Goal: Information Seeking & Learning: Learn about a topic

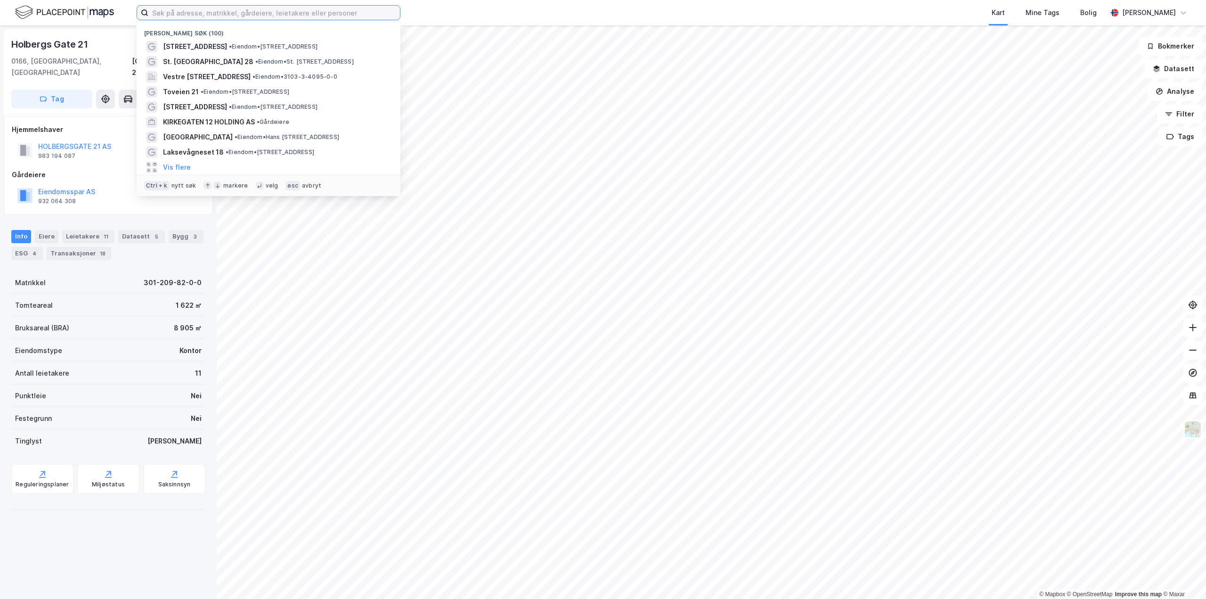
click at [315, 17] on input at bounding box center [273, 13] width 251 height 14
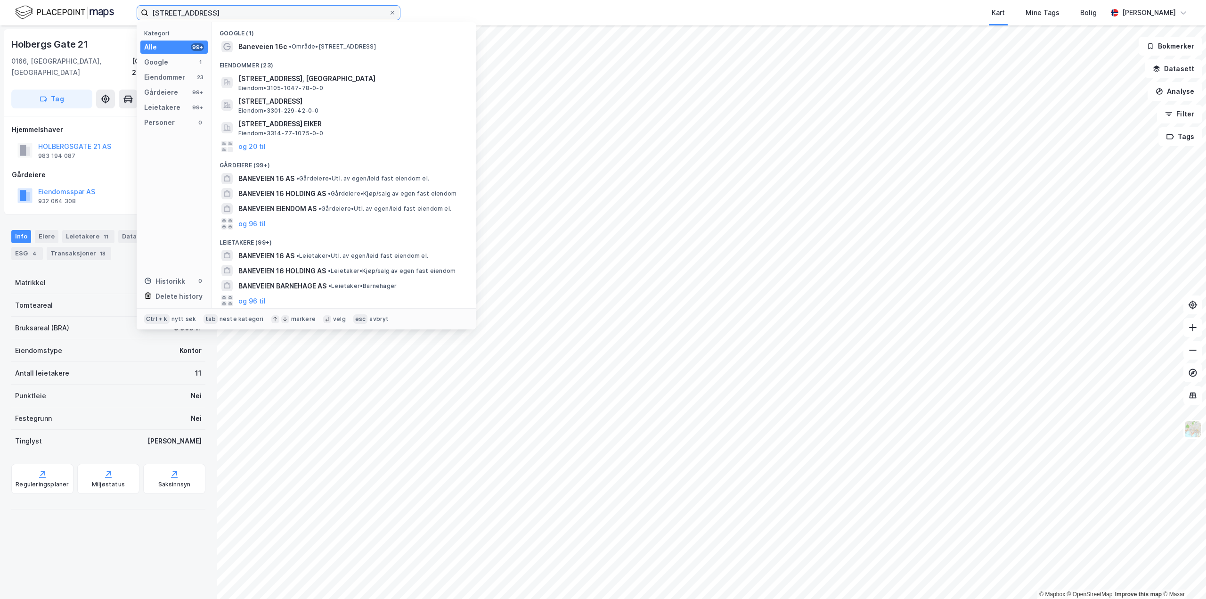
click at [279, 12] on input "[STREET_ADDRESS]" at bounding box center [268, 13] width 240 height 14
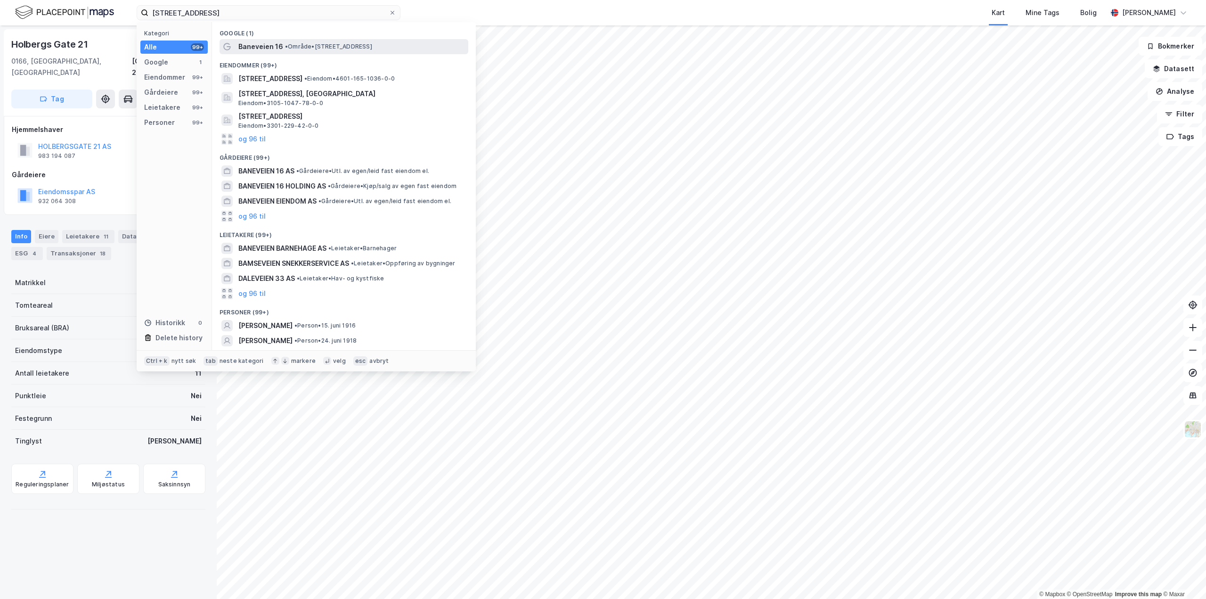
click at [320, 46] on span "• Område • [STREET_ADDRESS]" at bounding box center [328, 47] width 87 height 8
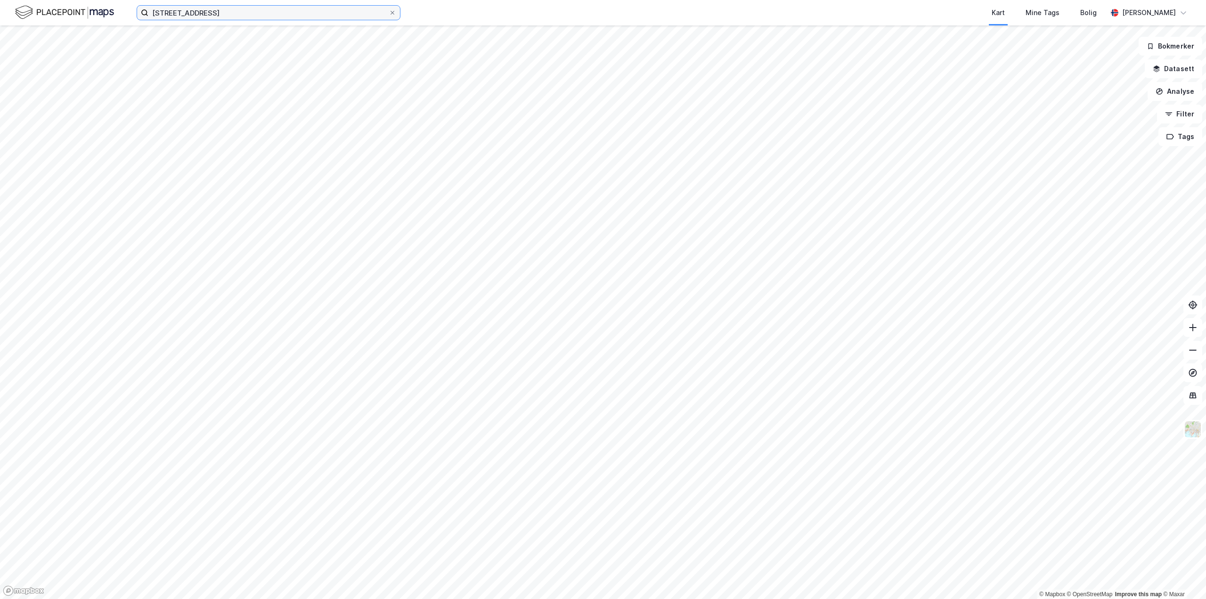
click at [258, 13] on input "[STREET_ADDRESS]" at bounding box center [268, 13] width 240 height 14
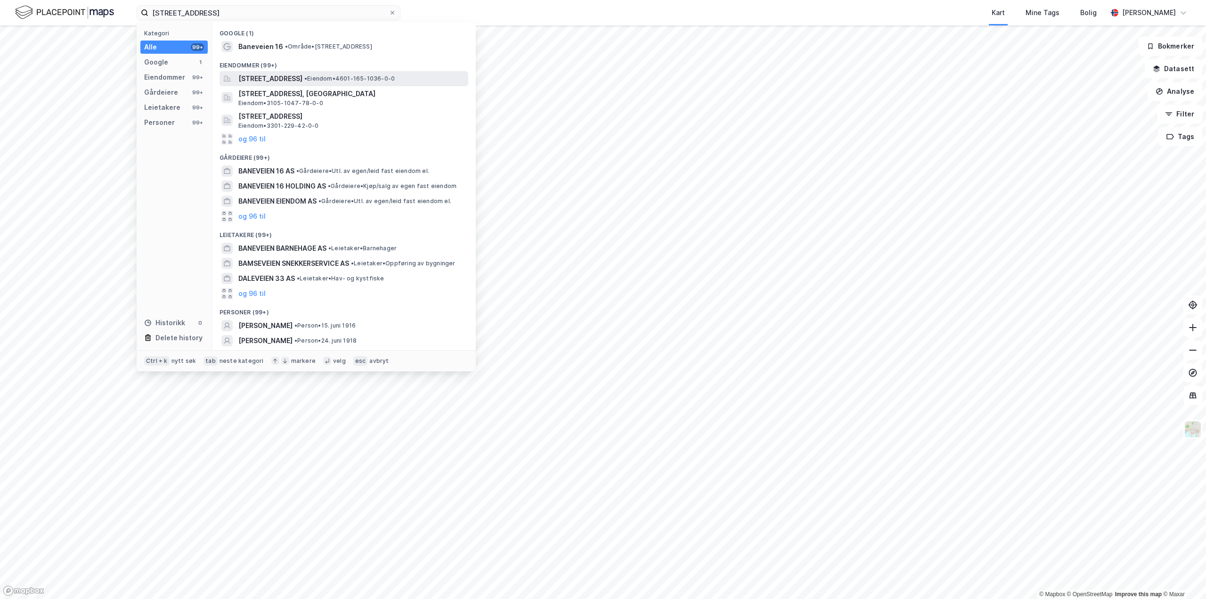
click at [297, 78] on span "[STREET_ADDRESS]" at bounding box center [270, 78] width 64 height 11
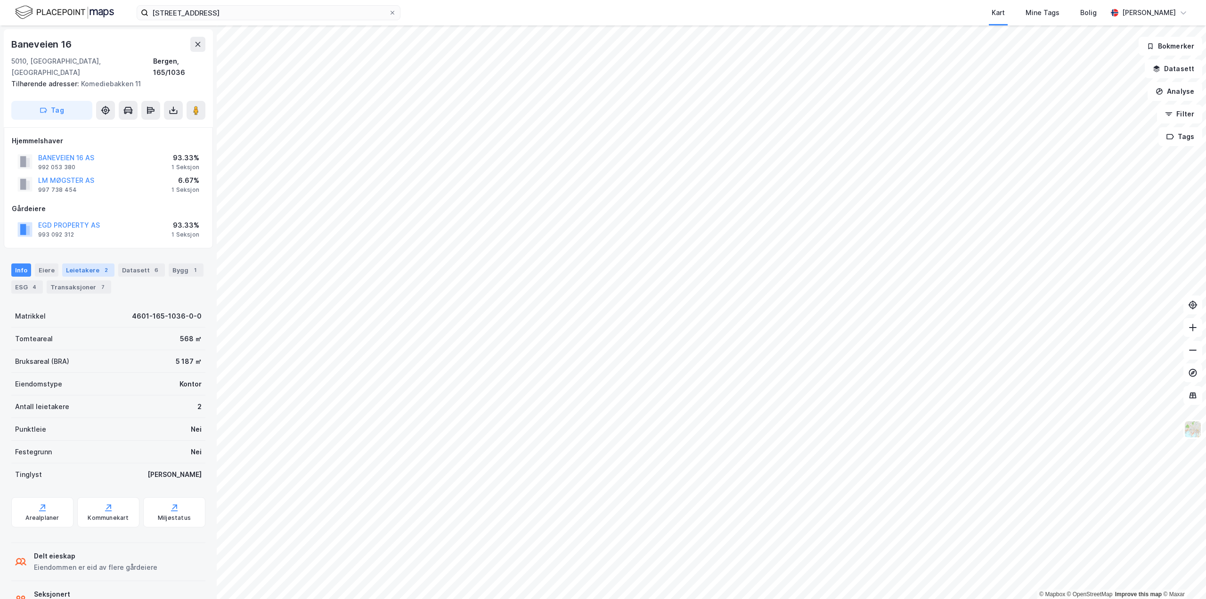
click at [90, 263] on div "Leietakere 2" at bounding box center [88, 269] width 52 height 13
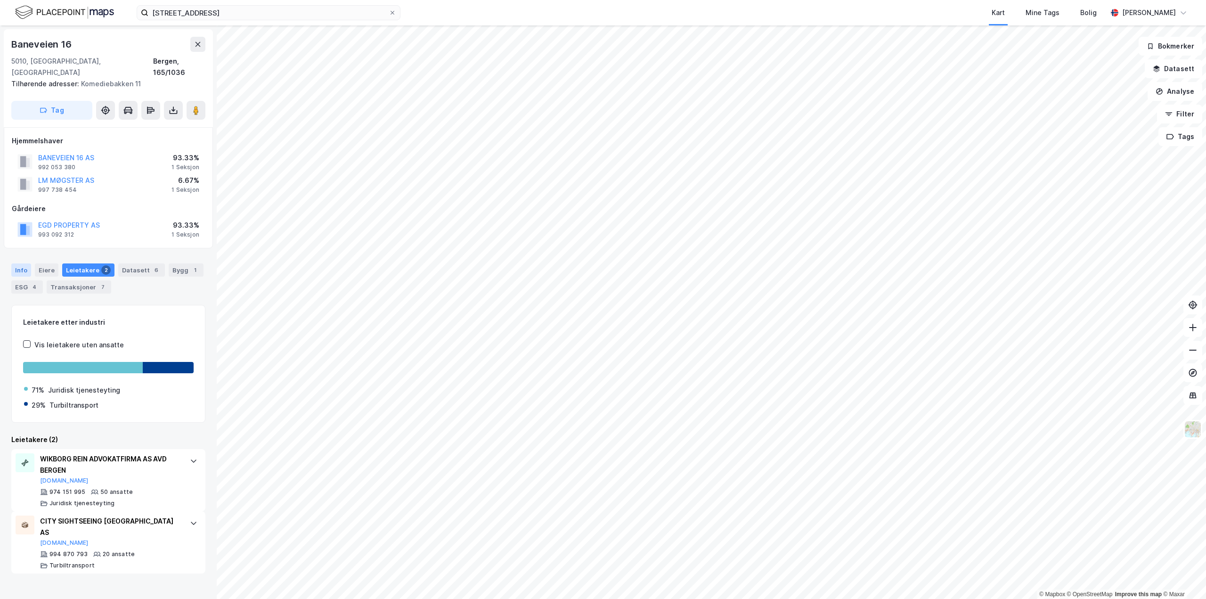
click at [22, 263] on div "Info" at bounding box center [21, 269] width 20 height 13
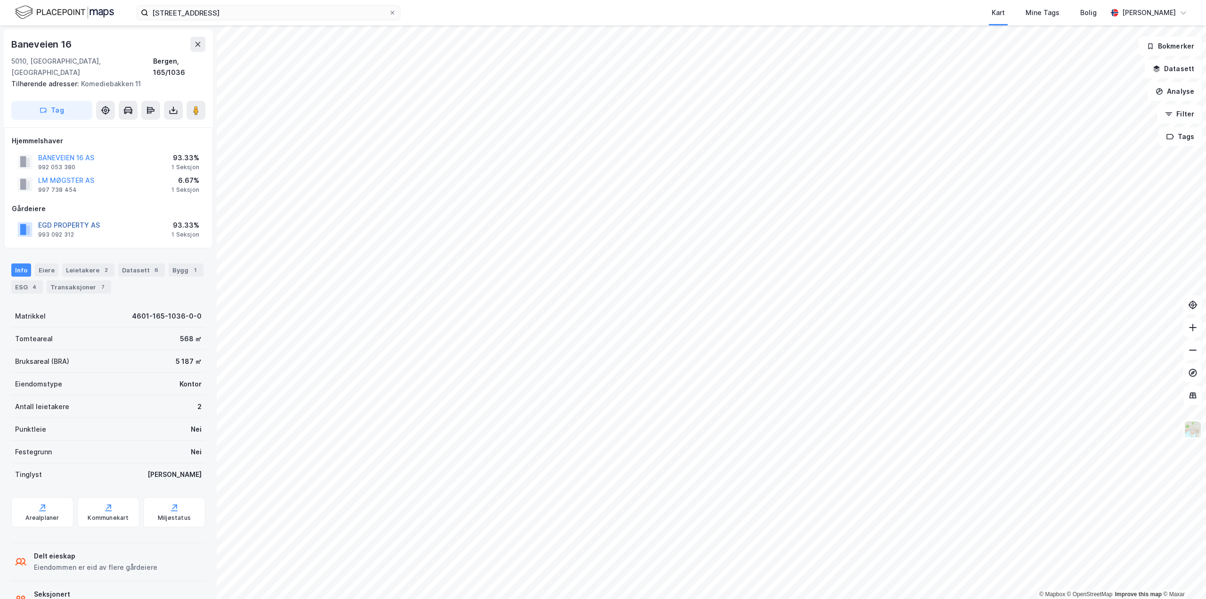
click at [0, 0] on button "EGD PROPERTY AS" at bounding box center [0, 0] width 0 height 0
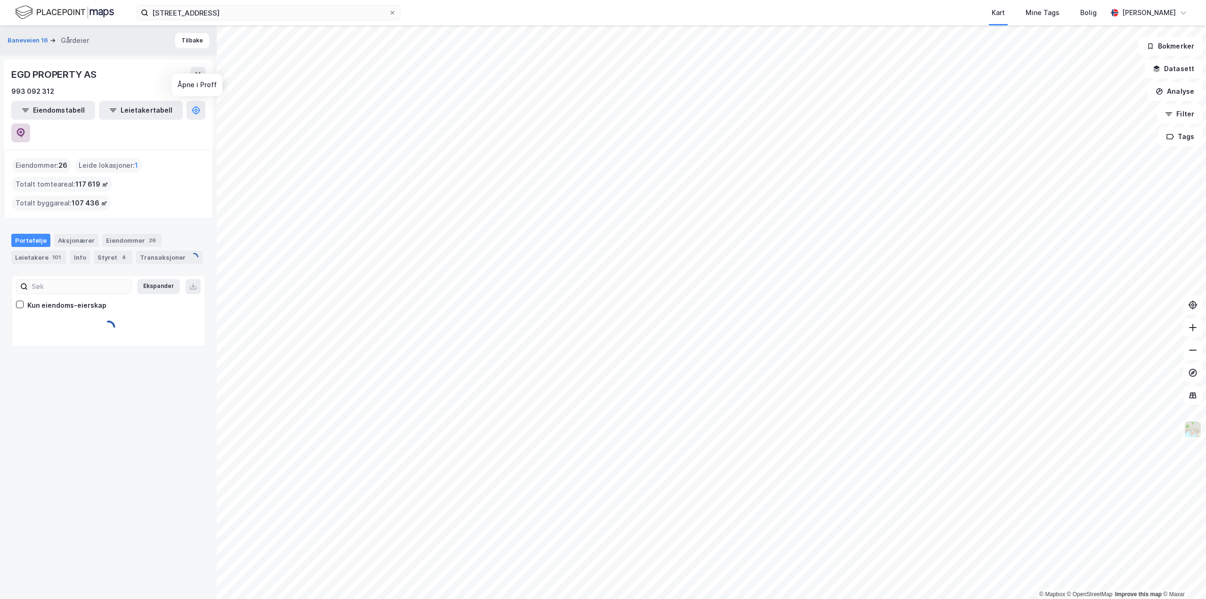
click at [25, 128] on icon at bounding box center [20, 132] width 9 height 9
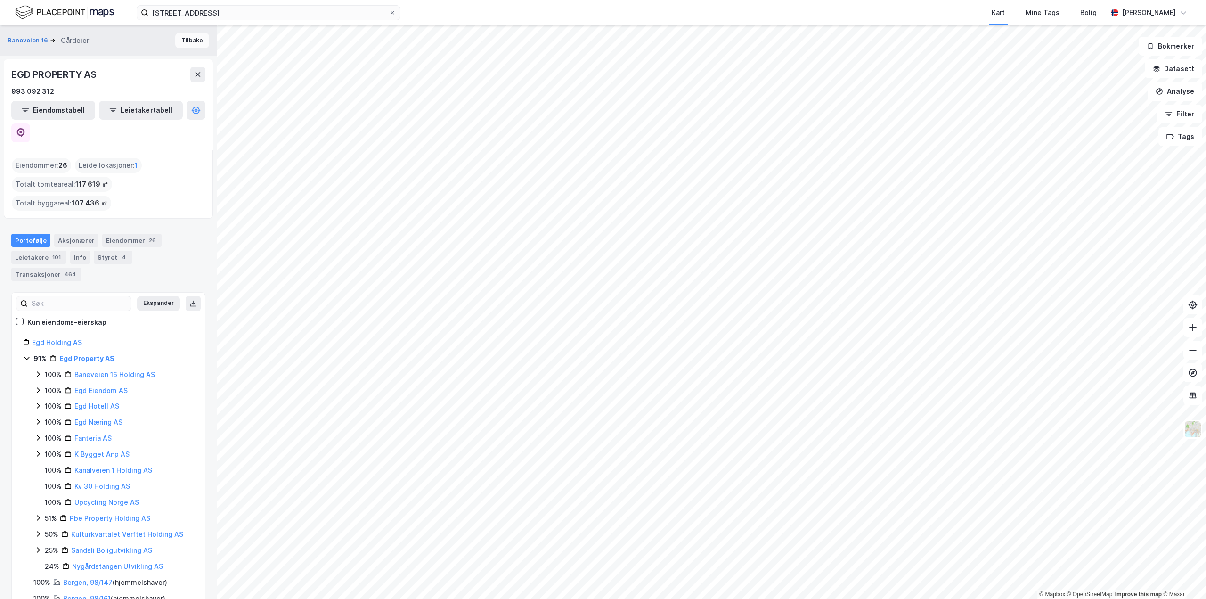
click at [177, 42] on button "Tilbake" at bounding box center [192, 40] width 34 height 15
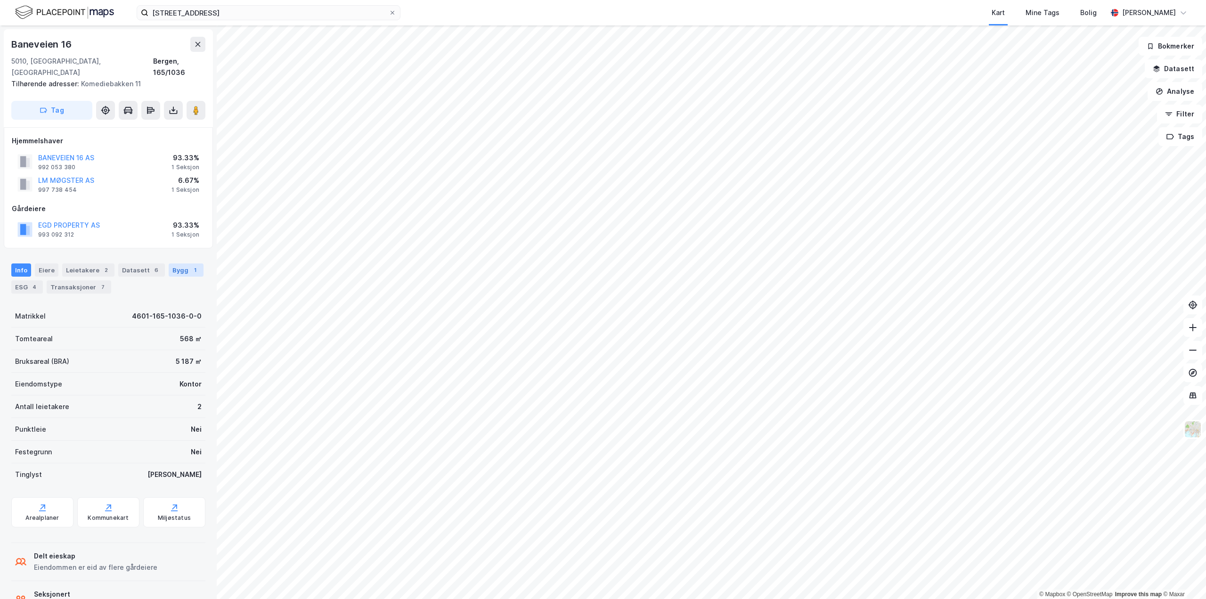
click at [190, 265] on div "1" at bounding box center [194, 269] width 9 height 9
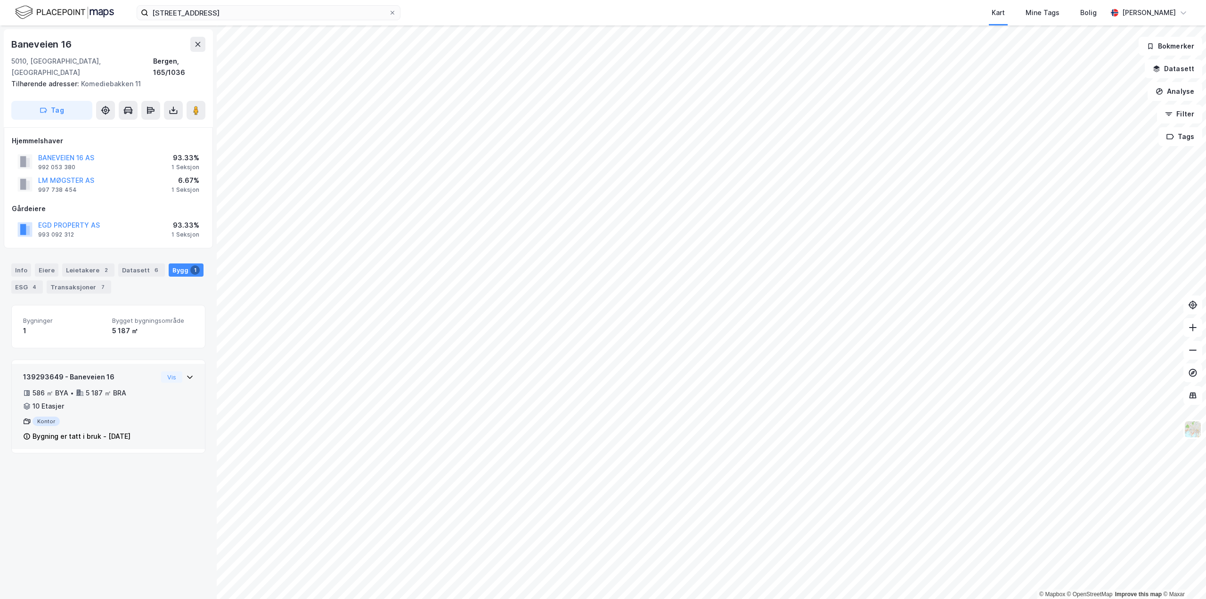
click at [121, 391] on div "586 ㎡ BYA • 5 187 ㎡ BRA • 10 Etasjer" at bounding box center [90, 399] width 134 height 24
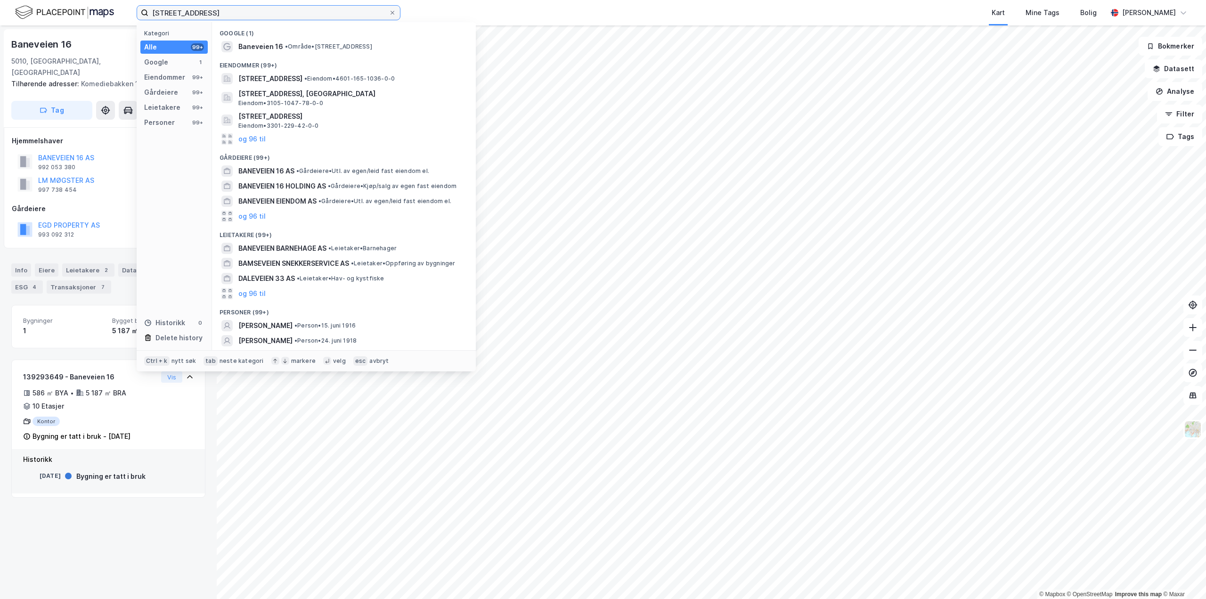
drag, startPoint x: 241, startPoint y: 13, endPoint x: 76, endPoint y: 14, distance: 164.8
click at [76, 14] on div "[STREET_ADDRESS] Kategori Alle 99+ Google 1 Eiendommer 99+ Gårdeiere 99+ Leieta…" at bounding box center [603, 12] width 1206 height 25
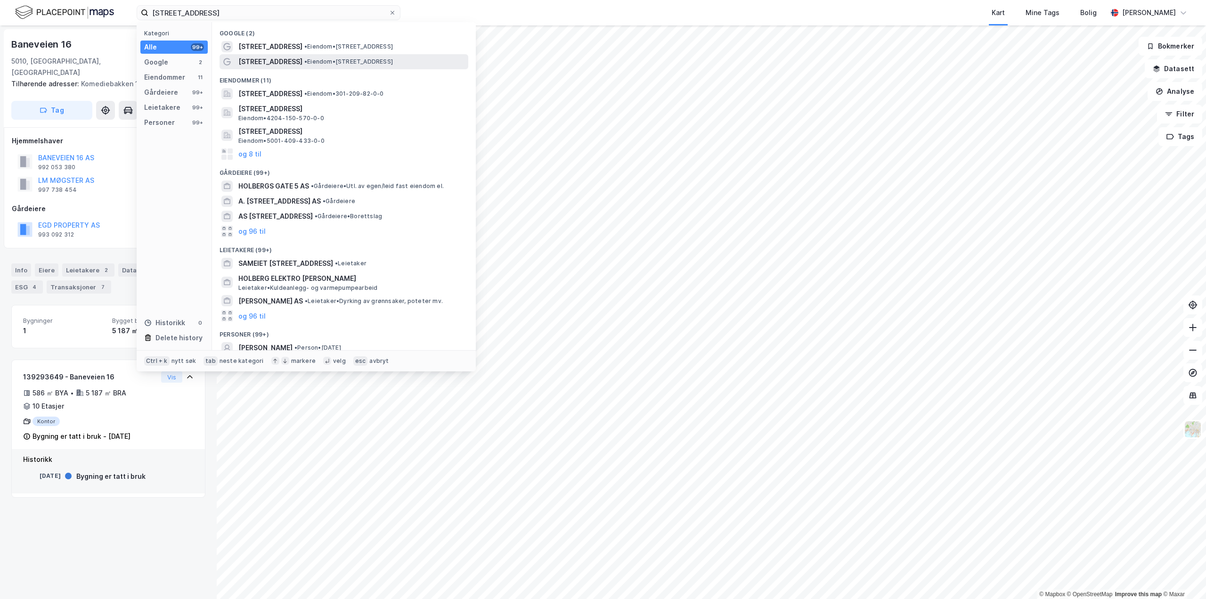
click at [278, 58] on span "[STREET_ADDRESS]" at bounding box center [270, 61] width 64 height 11
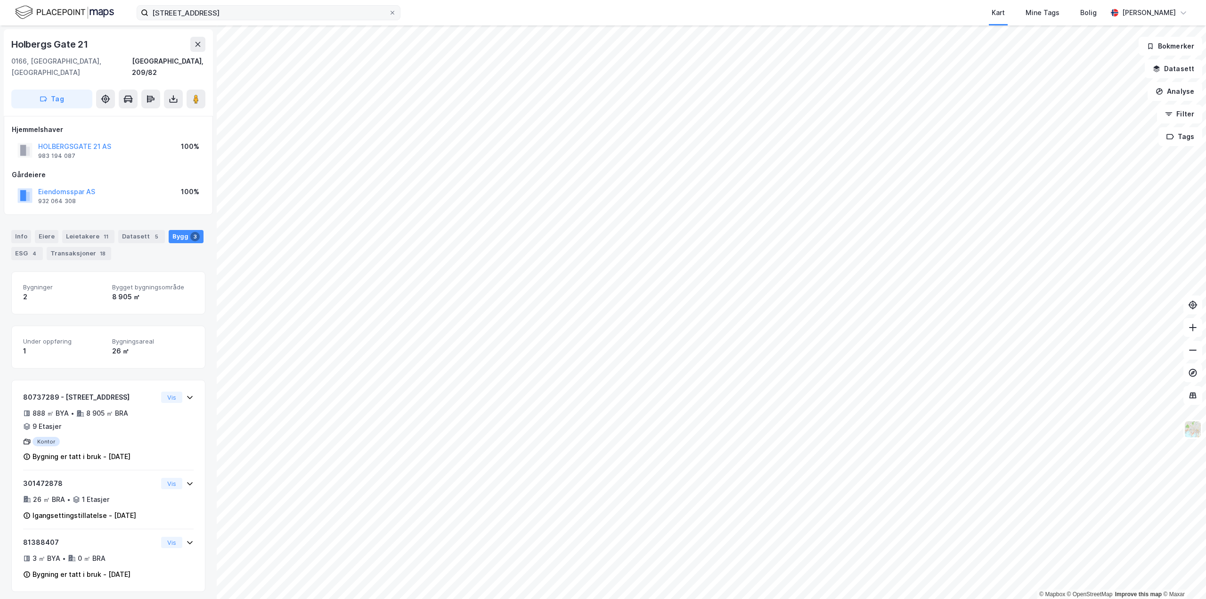
drag, startPoint x: 243, startPoint y: 21, endPoint x: 194, endPoint y: 15, distance: 49.4
click at [194, 15] on div "[STREET_ADDRESS] Kart Mine Tags Bolig [PERSON_NAME]" at bounding box center [603, 12] width 1206 height 25
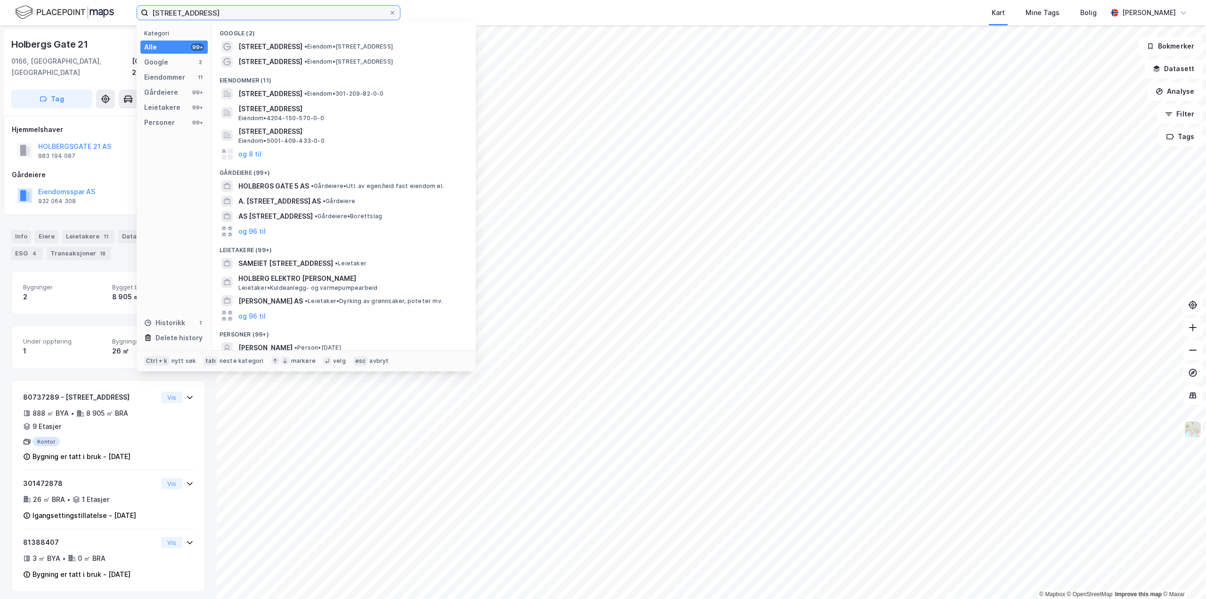
drag, startPoint x: 166, startPoint y: 14, endPoint x: 104, endPoint y: 12, distance: 62.2
click at [105, 13] on div "[STREET_ADDRESS] Kategori Alle 99+ Google 2 Eiendommer 11 Gårdeiere 99+ Leietak…" at bounding box center [603, 12] width 1206 height 25
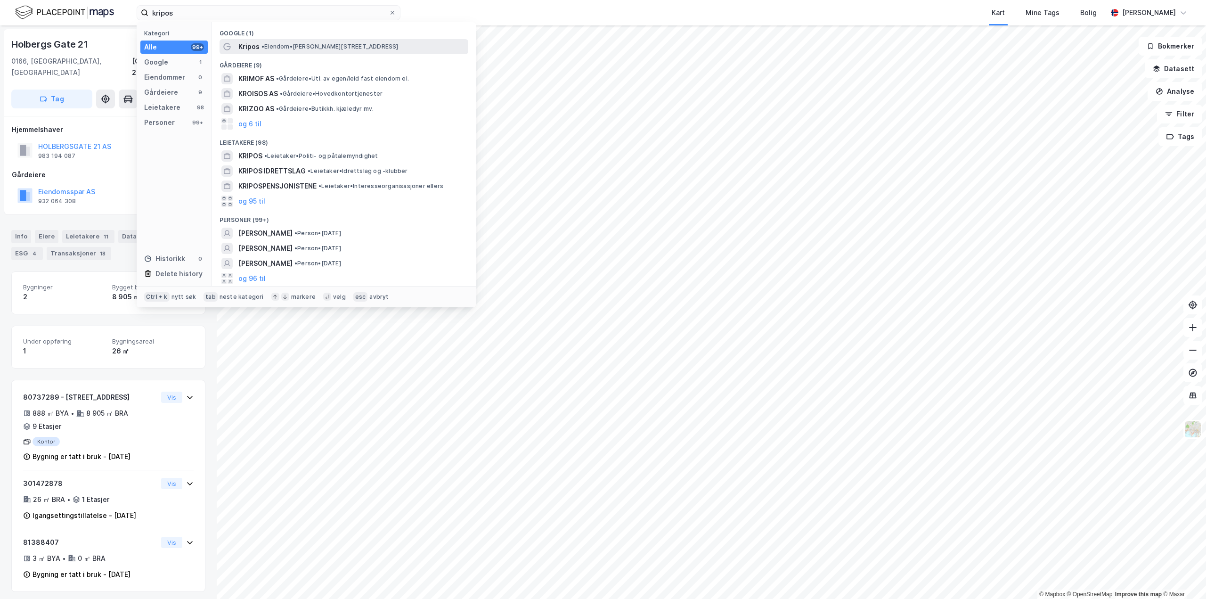
click at [262, 47] on span "•" at bounding box center [262, 46] width 3 height 7
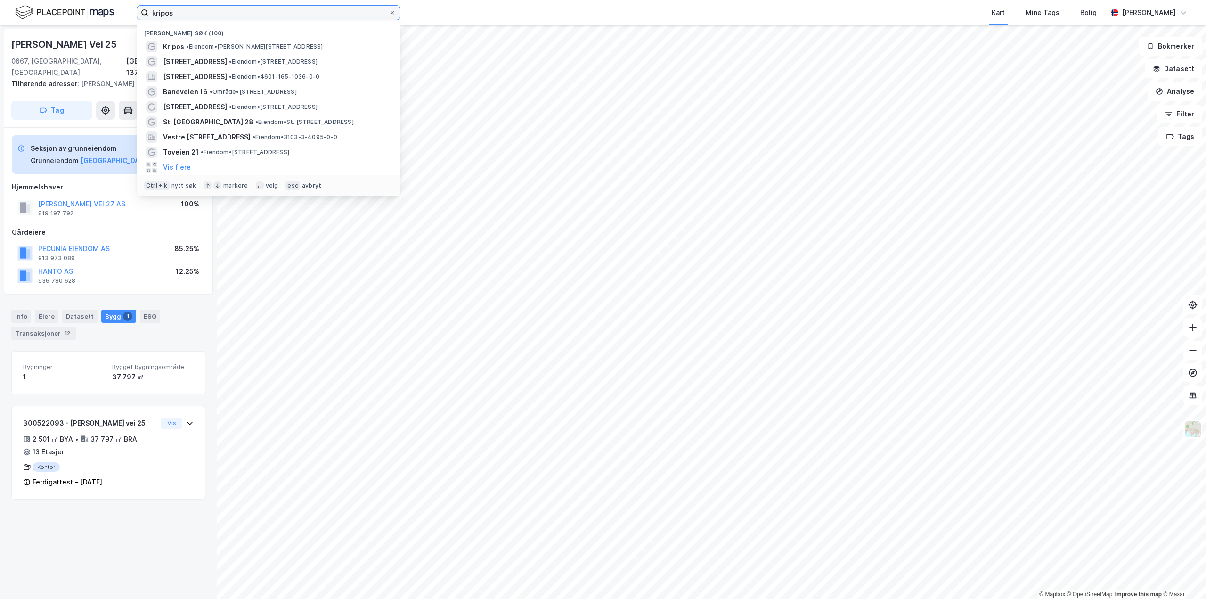
drag, startPoint x: 191, startPoint y: 17, endPoint x: 42, endPoint y: 16, distance: 148.8
click at [42, 16] on div "kripos Nylige søk (100) Kripos • Eiendom • [STREET_ADDRESS] • Eiendom • [STREET…" at bounding box center [603, 12] width 1206 height 25
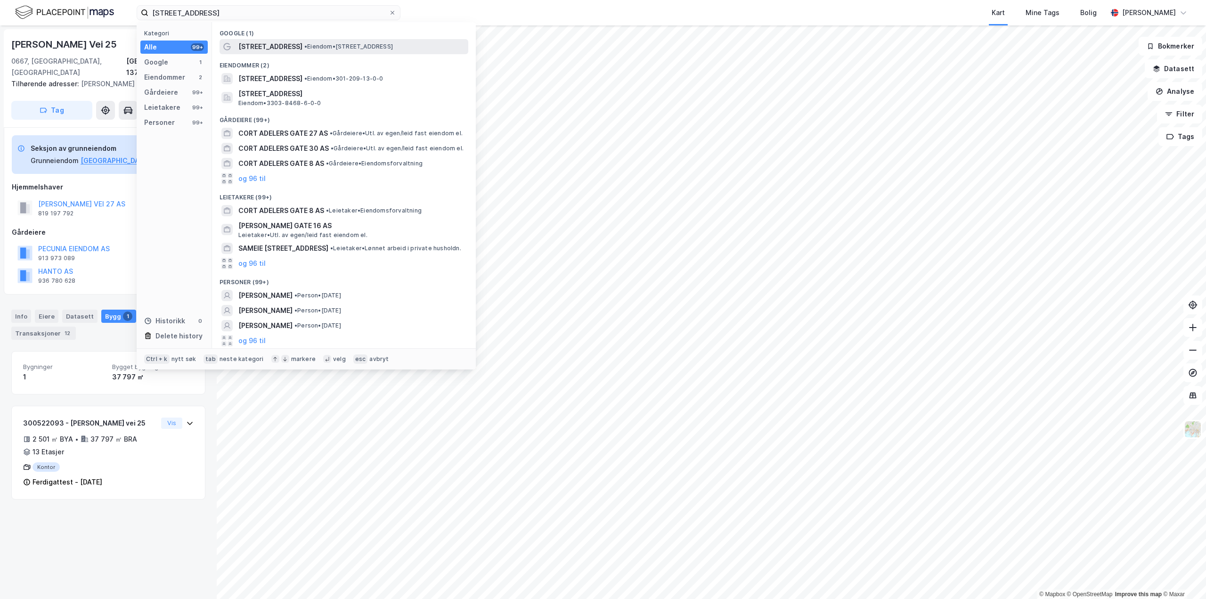
click at [313, 46] on span "• Eiendom • [STREET_ADDRESS]" at bounding box center [348, 47] width 89 height 8
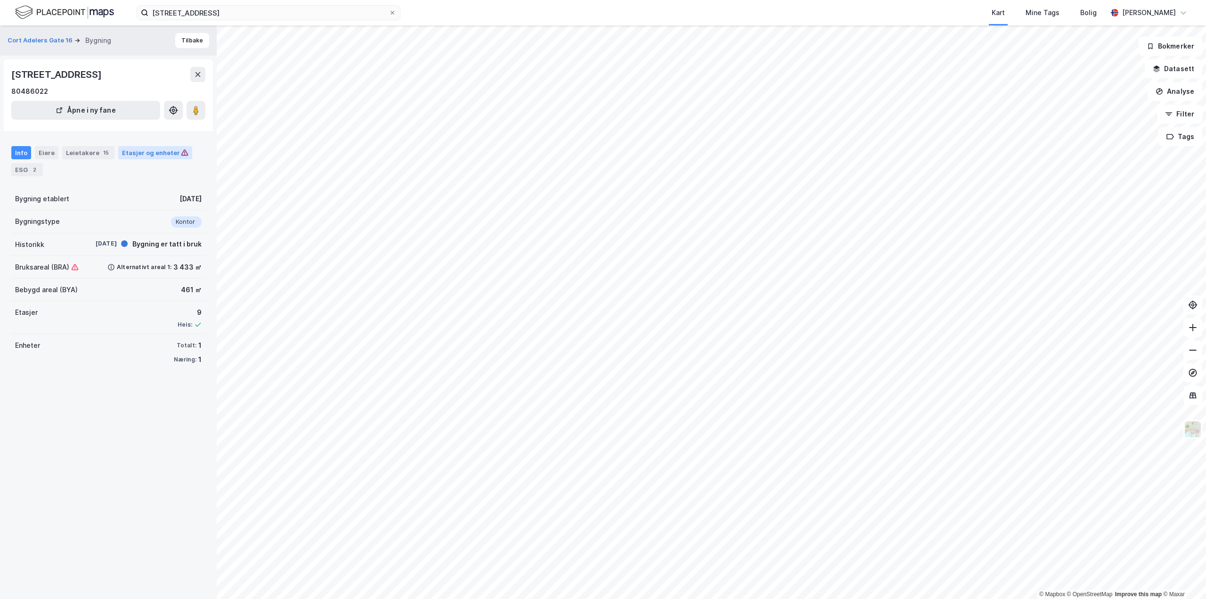
click at [146, 152] on div "Etasjer og enheter" at bounding box center [155, 152] width 66 height 8
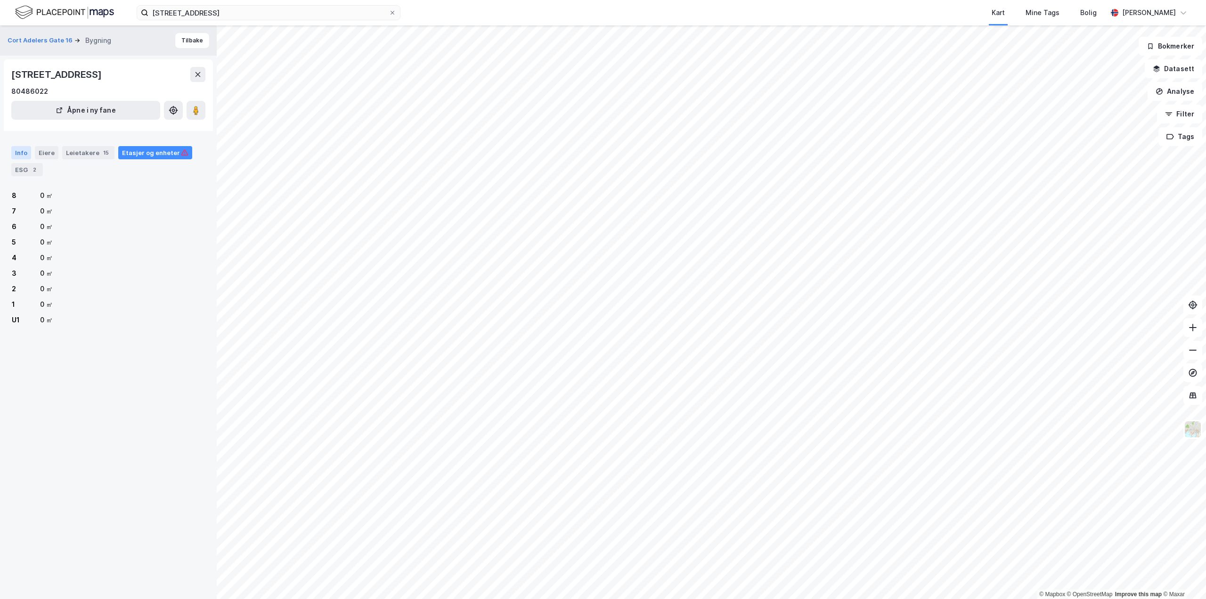
click at [17, 151] on div "Info" at bounding box center [21, 152] width 20 height 13
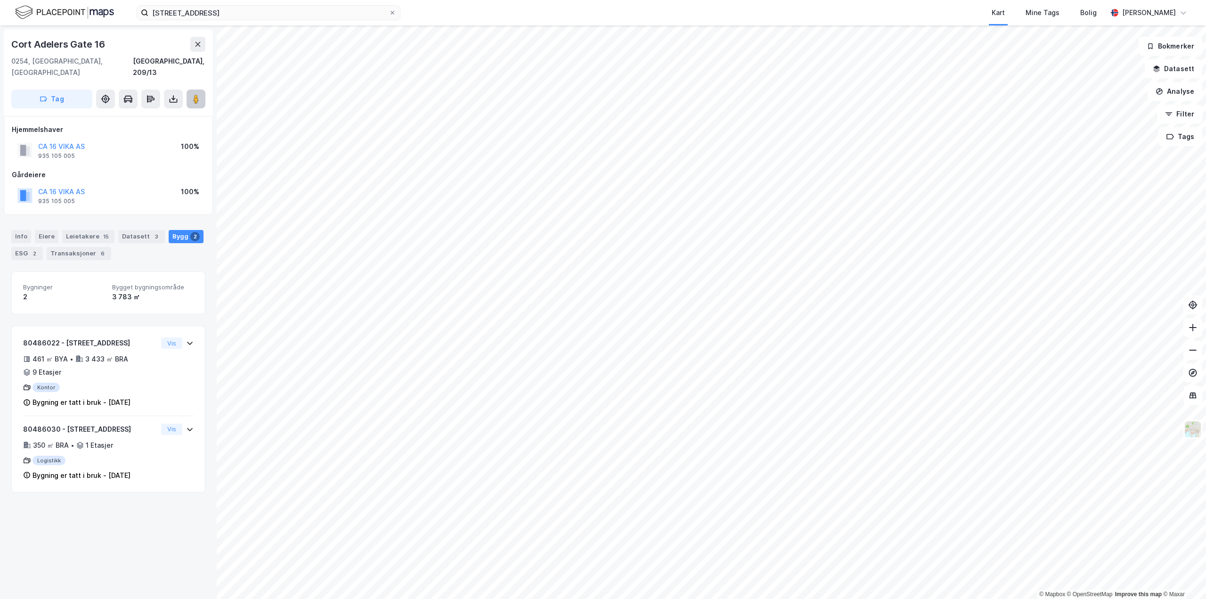
click at [195, 94] on image at bounding box center [196, 98] width 6 height 9
click at [0, 0] on button "CA 16 VIKA AS" at bounding box center [0, 0] width 0 height 0
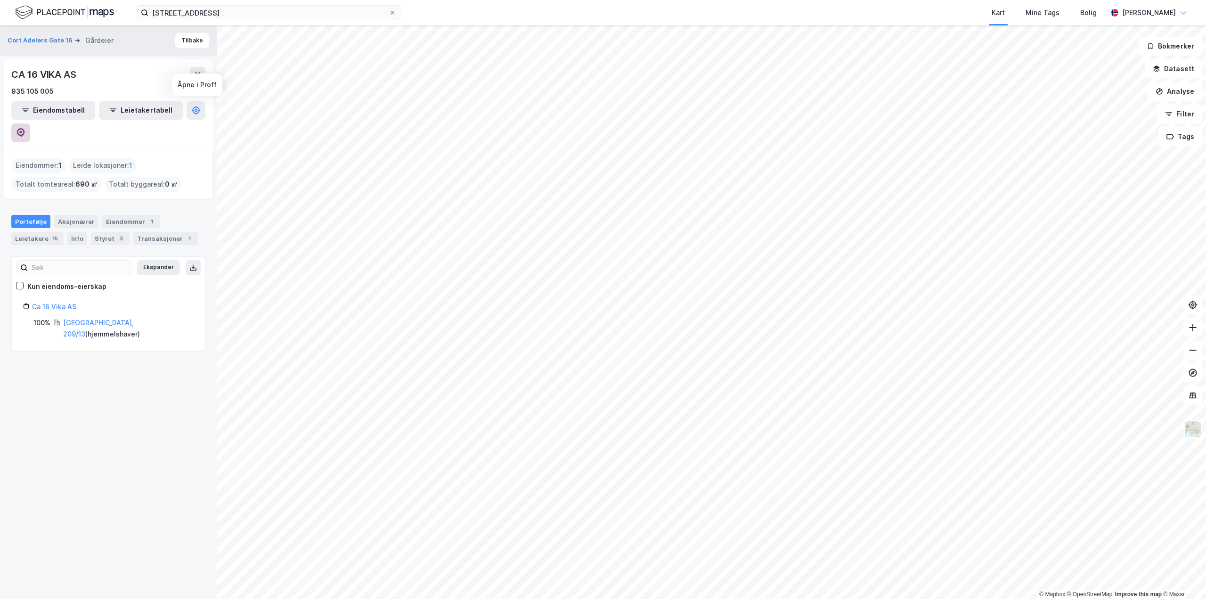
click at [25, 128] on icon at bounding box center [20, 132] width 9 height 9
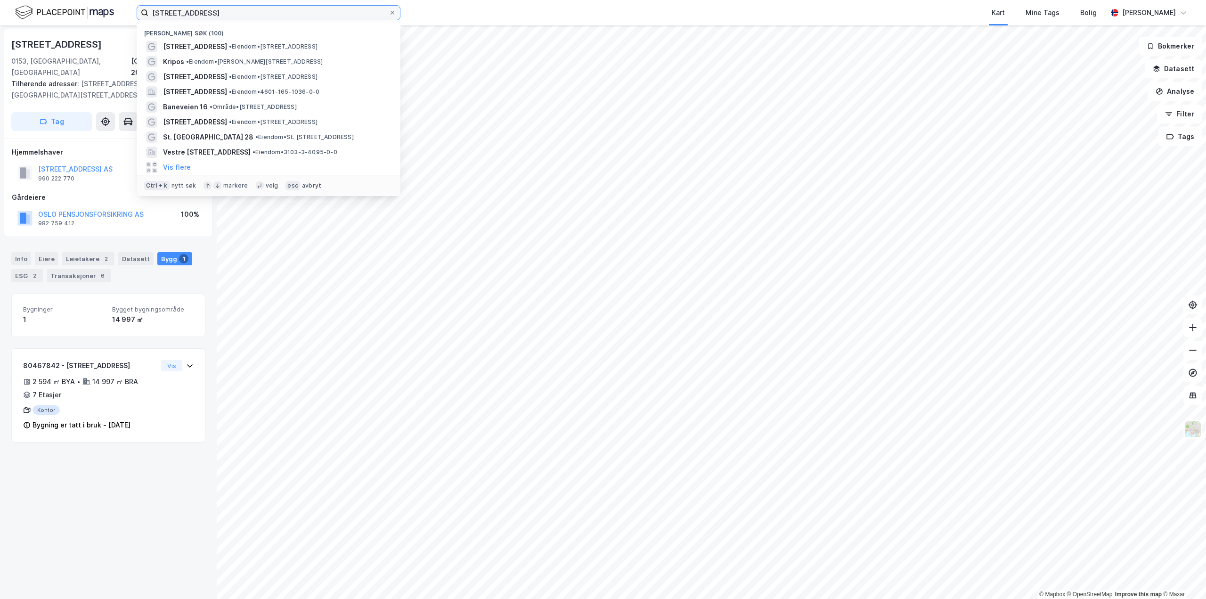
drag, startPoint x: 240, startPoint y: 15, endPoint x: 73, endPoint y: 12, distance: 166.7
click at [74, 13] on div "[STREET_ADDRESS] Nylige søk (100) [STREET_ADDRESS] • Eiendom • [STREET_ADDRESS]…" at bounding box center [603, 12] width 1206 height 25
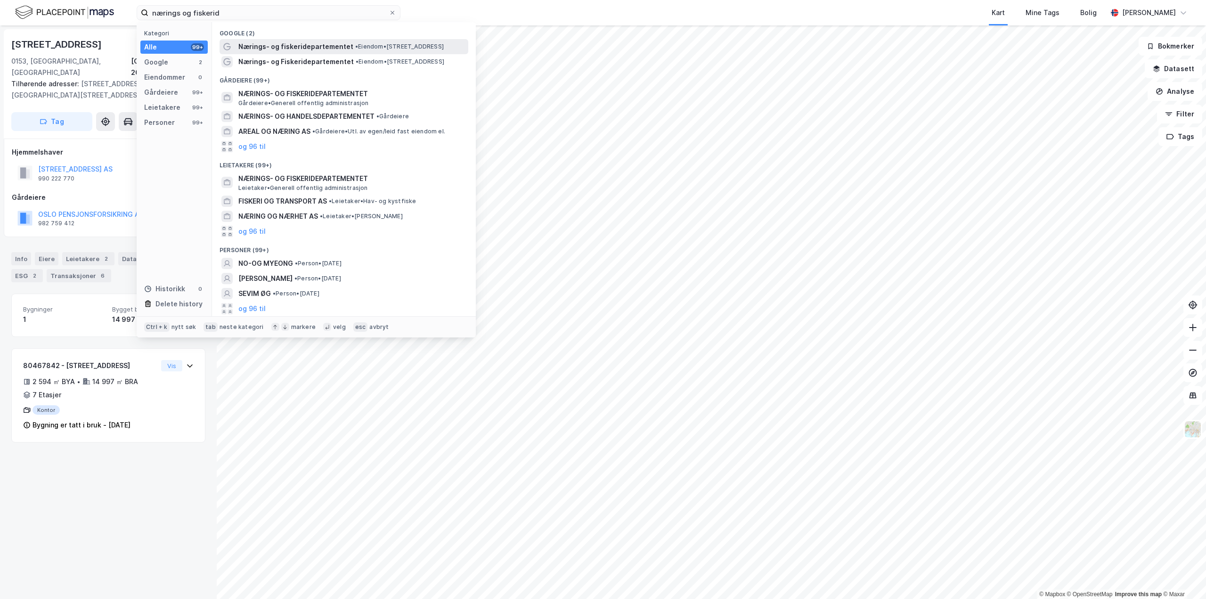
click at [334, 48] on span "Nærings- og fiskeridepartementet" at bounding box center [295, 46] width 115 height 11
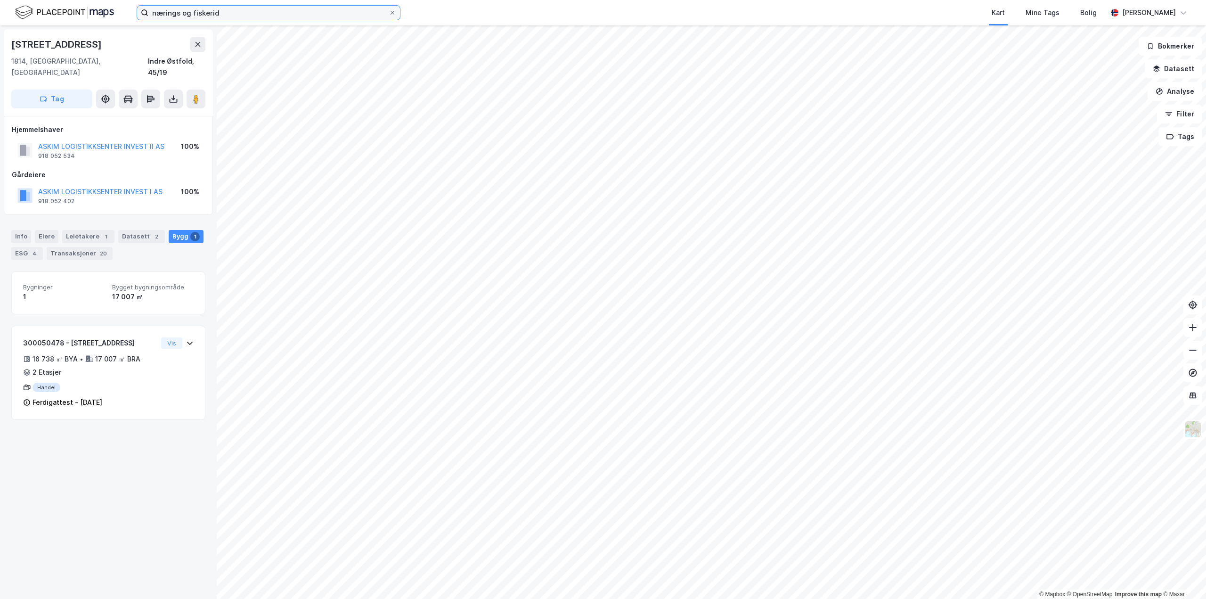
click at [205, 6] on input "nærings og fiskerid" at bounding box center [268, 13] width 240 height 14
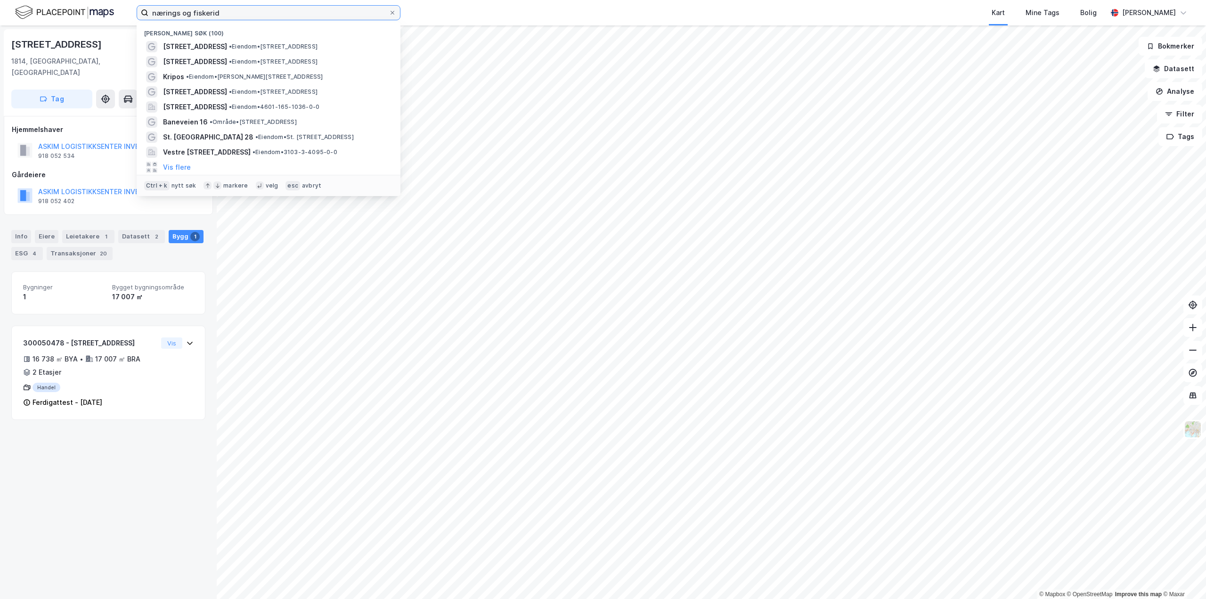
drag, startPoint x: 231, startPoint y: 10, endPoint x: 97, endPoint y: 9, distance: 133.3
click at [98, 7] on div "nærings og [PERSON_NAME] søk (100) [STREET_ADDRESS] • Eiendom • [STREET_ADDRESS…" at bounding box center [603, 12] width 1206 height 25
type input "ø"
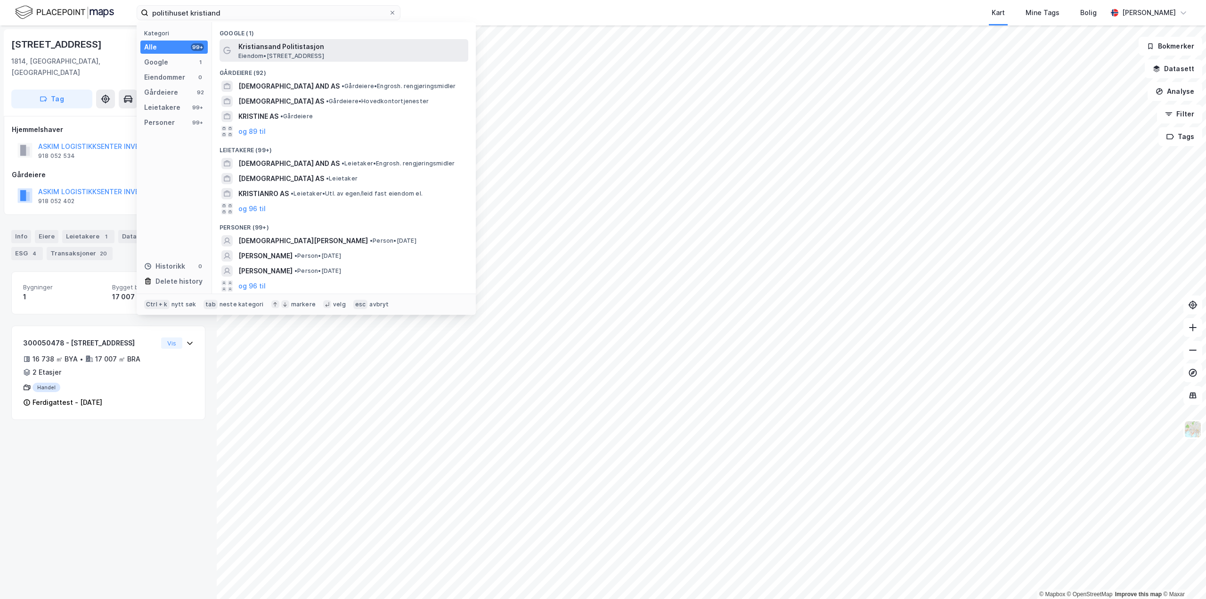
click at [271, 50] on span "Kristiansand Politistasjon" at bounding box center [351, 46] width 226 height 11
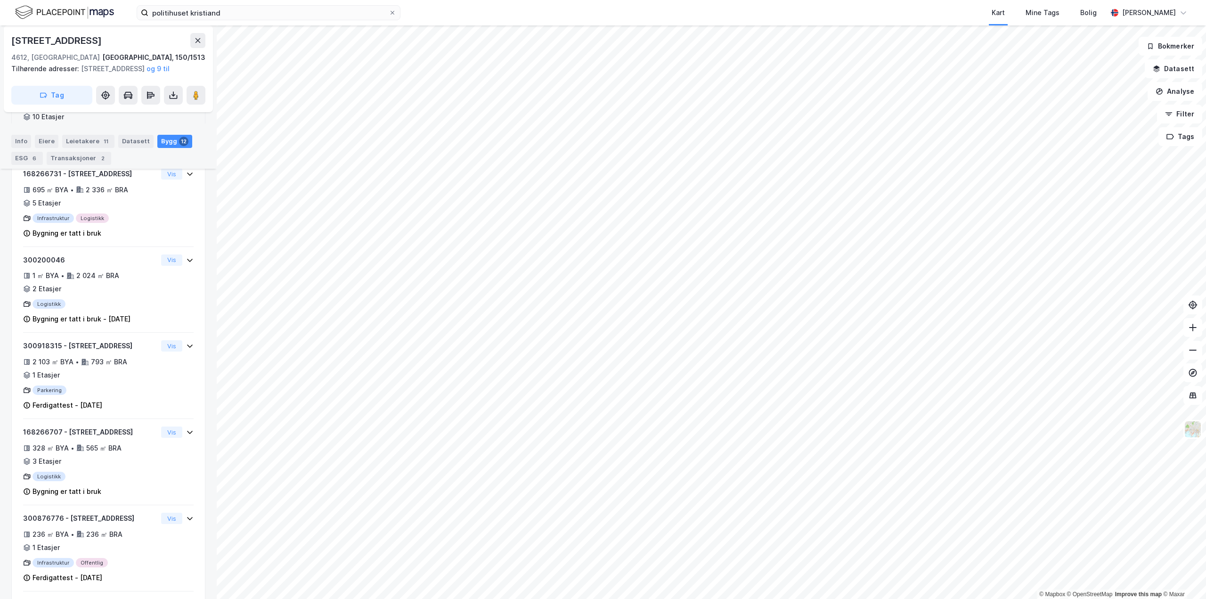
scroll to position [224, 0]
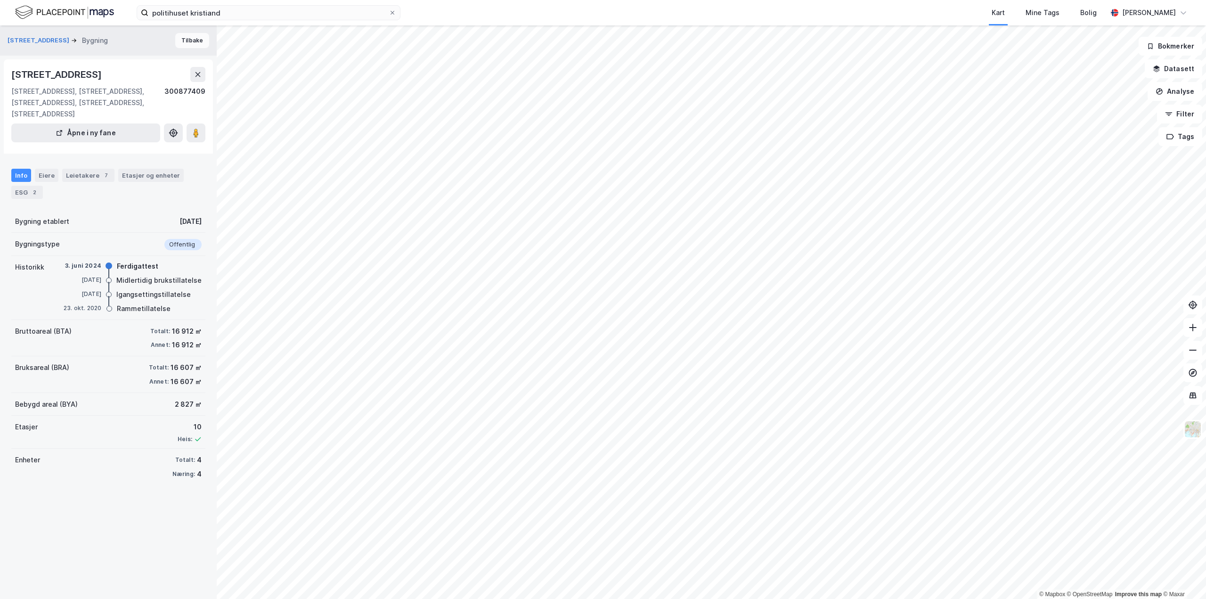
click at [175, 43] on button "Tilbake" at bounding box center [192, 40] width 34 height 15
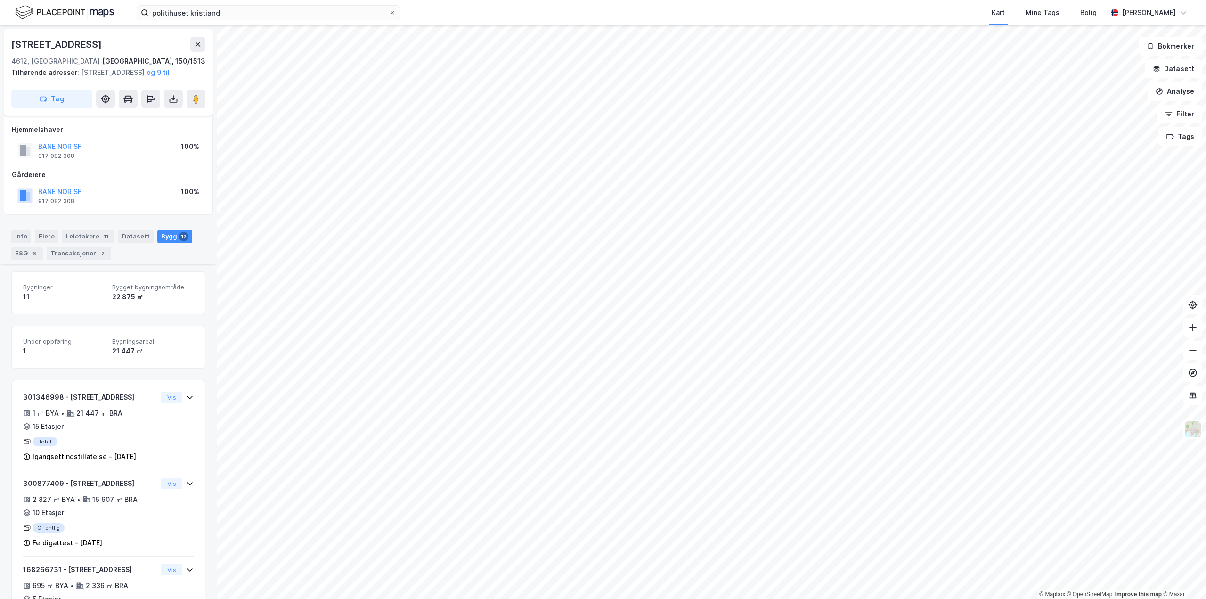
scroll to position [396, 0]
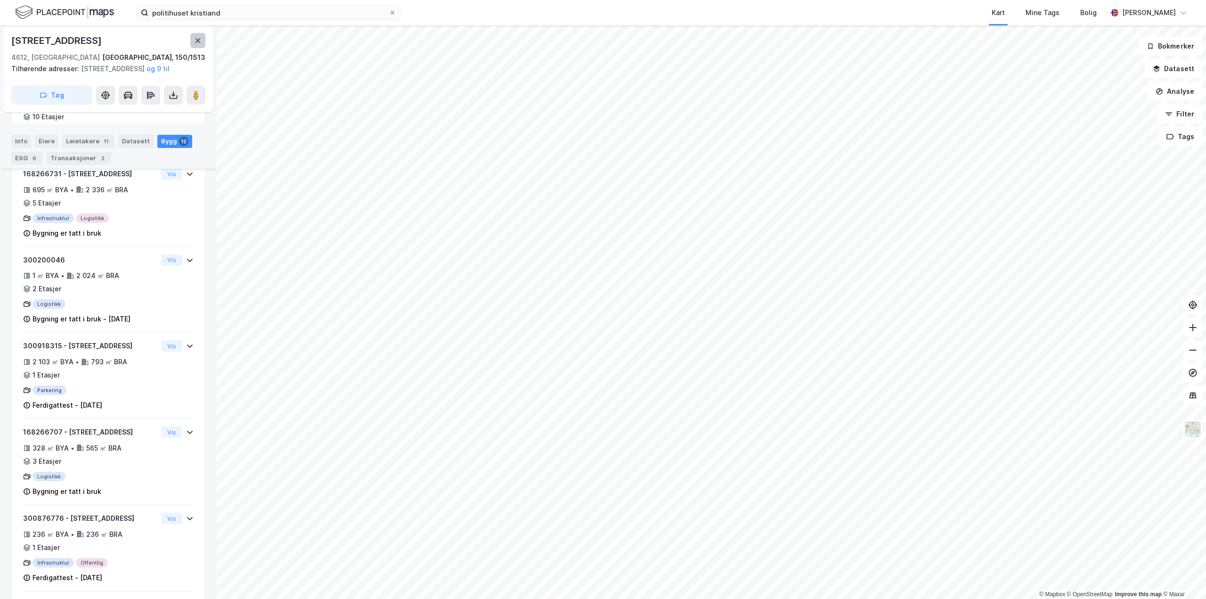
click at [196, 41] on icon at bounding box center [198, 41] width 8 height 8
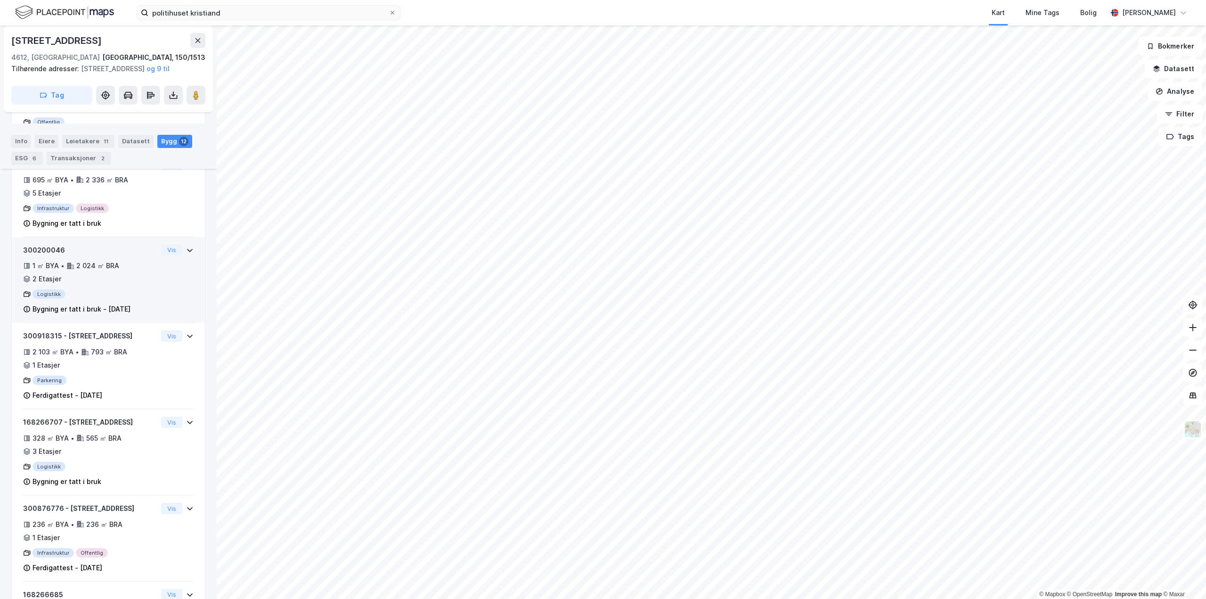
scroll to position [123, 0]
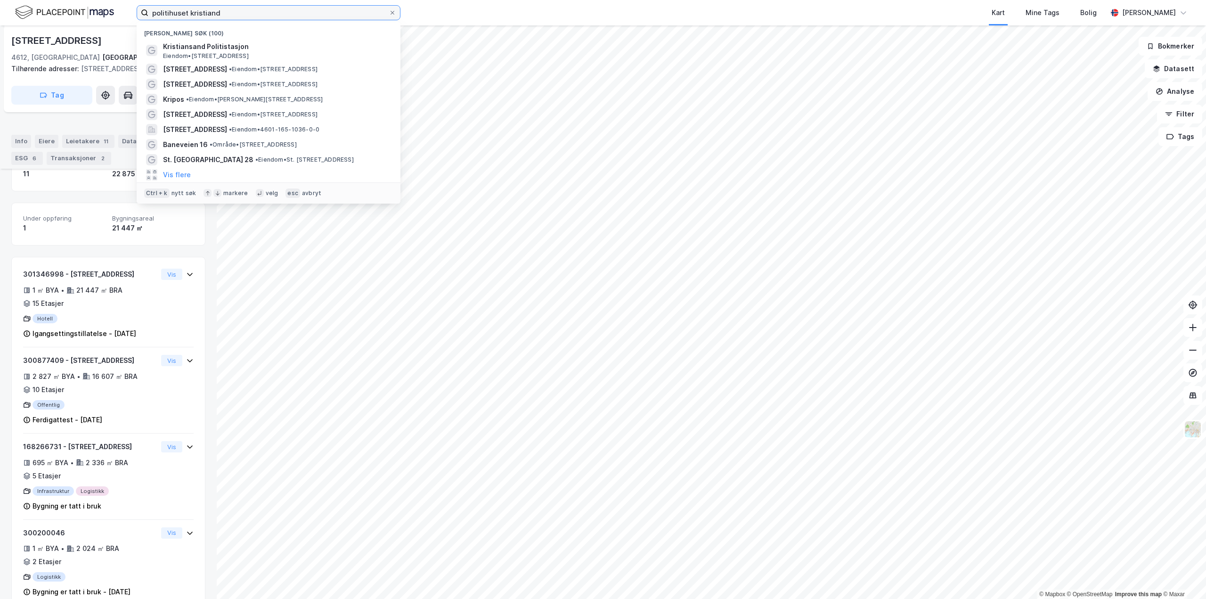
drag, startPoint x: 199, startPoint y: 11, endPoint x: 104, endPoint y: 17, distance: 95.3
click at [104, 17] on div "politihuset [PERSON_NAME] søk (100) Kristiansand Politistasjon Eiendom • [STREE…" at bounding box center [603, 12] width 1206 height 25
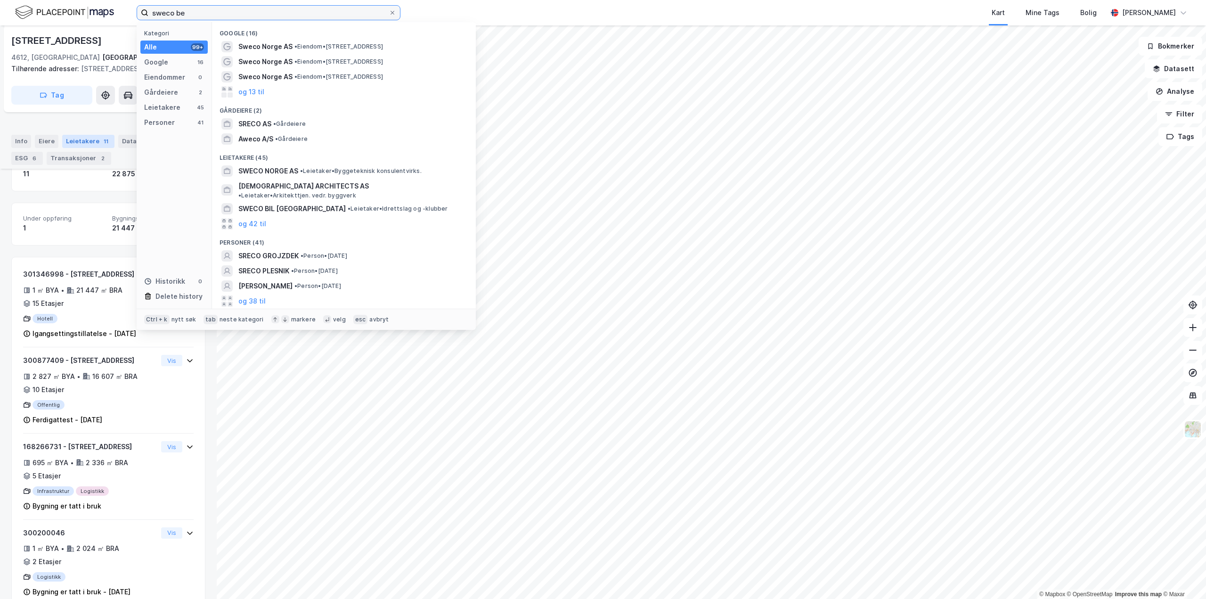
type input "sweco be"
click at [80, 140] on div "Leietakere 11" at bounding box center [88, 141] width 52 height 13
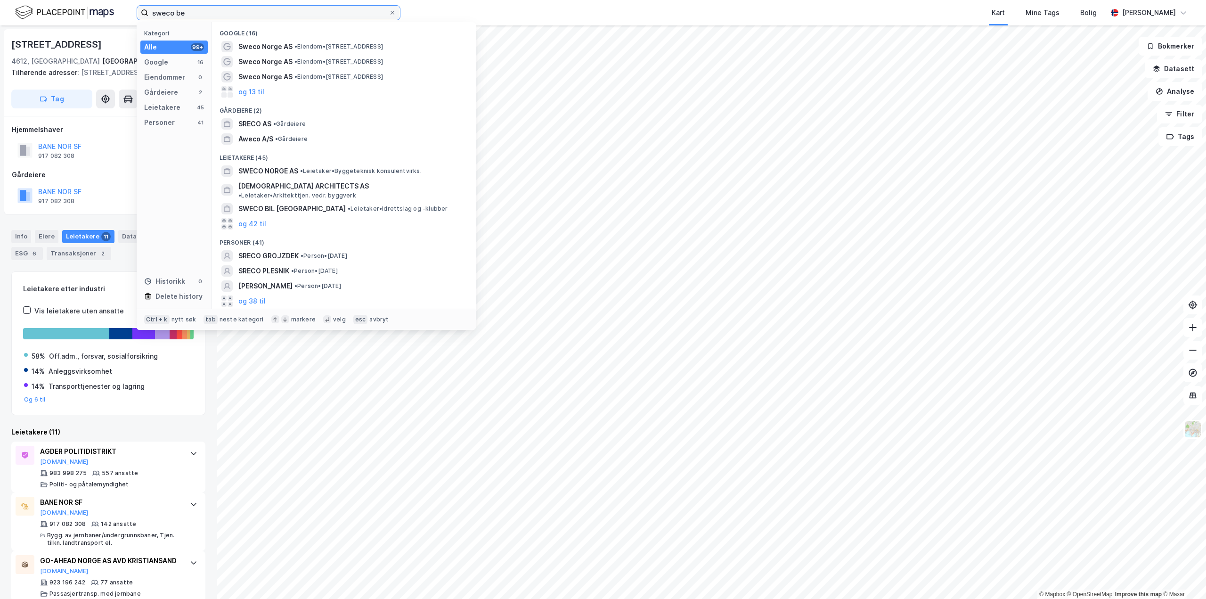
click at [190, 18] on input "sweco be" at bounding box center [268, 13] width 240 height 14
click at [294, 64] on span "•" at bounding box center [295, 61] width 3 height 7
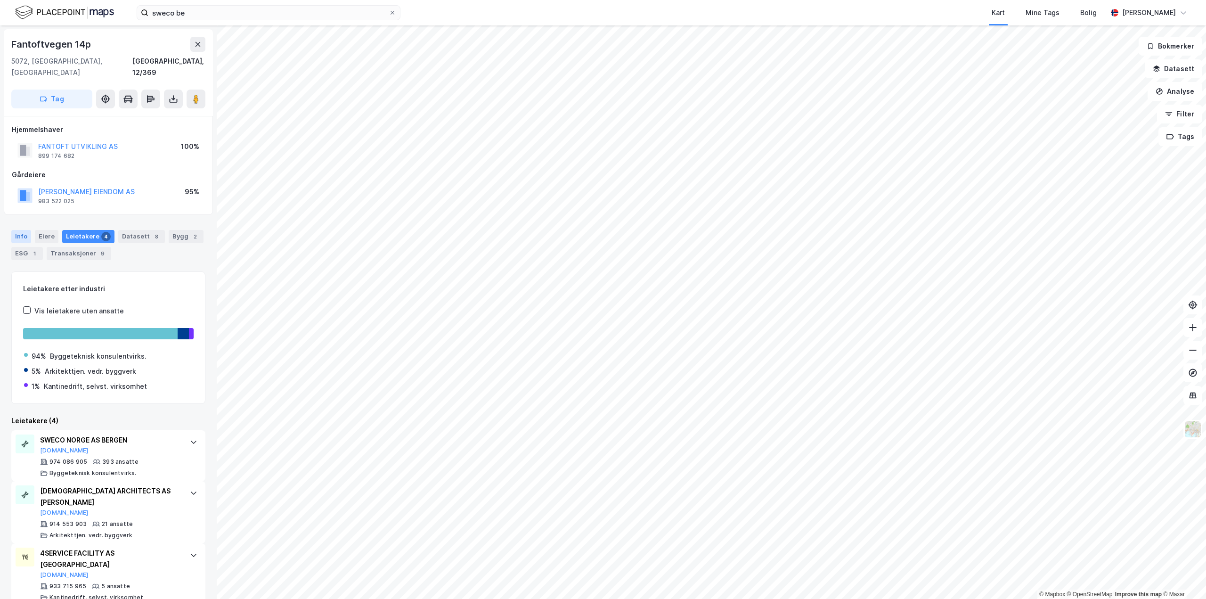
click at [29, 230] on div "Info" at bounding box center [21, 236] width 20 height 13
